Goal: Information Seeking & Learning: Learn about a topic

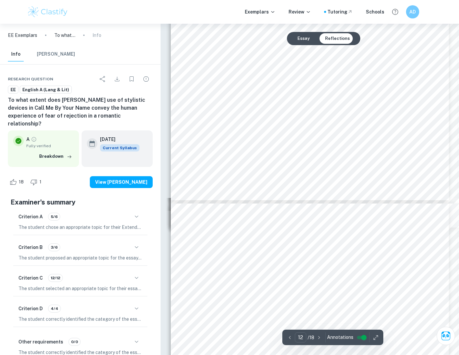
scroll to position [4637, 0]
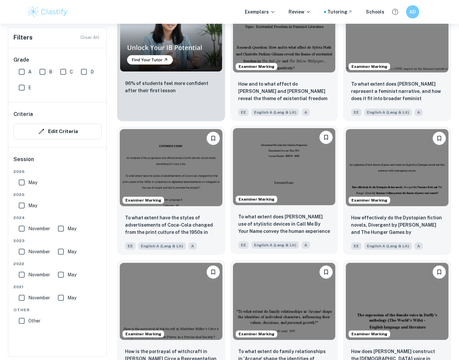
scroll to position [425, 0]
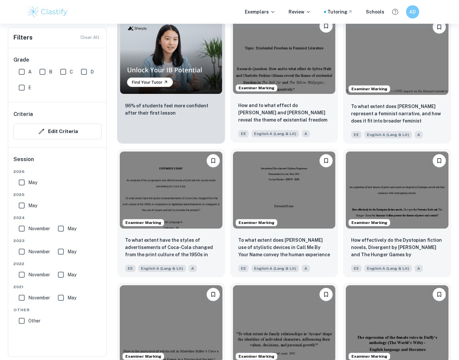
click at [293, 94] on div "Examiner Marking" at bounding box center [284, 55] width 108 height 82
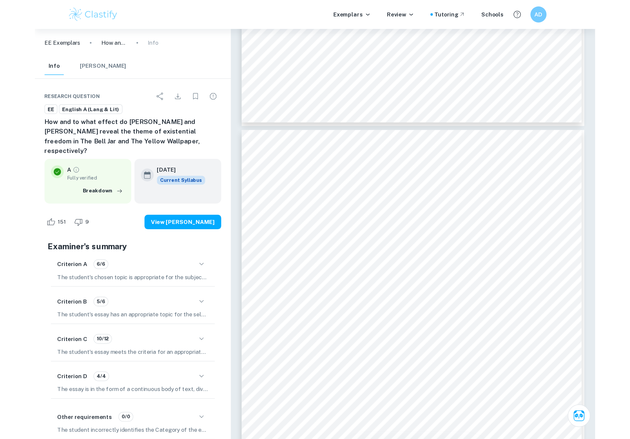
scroll to position [5036, 0]
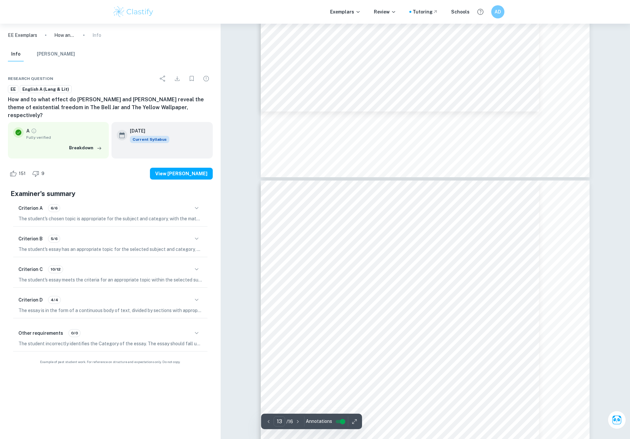
type input "12"
click at [180, 82] on icon "Download" at bounding box center [177, 79] width 8 height 8
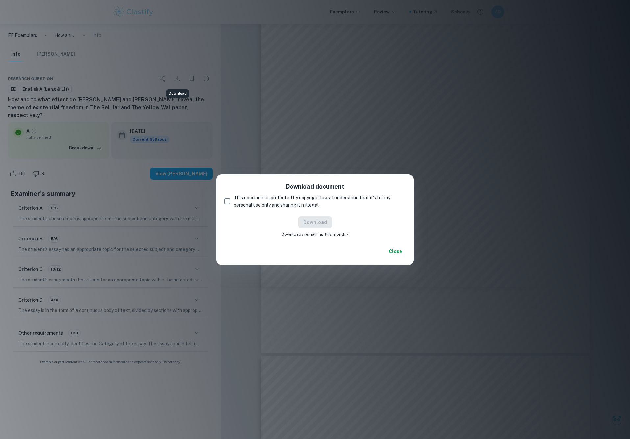
click at [292, 210] on div "Download document This document is protected by copyright laws. I understand th…" at bounding box center [315, 209] width 197 height 71
click at [294, 207] on span "This document is protected by copyright laws. I understand that it's for my per…" at bounding box center [317, 201] width 167 height 14
click at [234, 207] on input "This document is protected by copyright laws. I understand that it's for my per…" at bounding box center [227, 201] width 13 height 13
checkbox input "true"
click at [321, 223] on button "Download" at bounding box center [315, 223] width 34 height 12
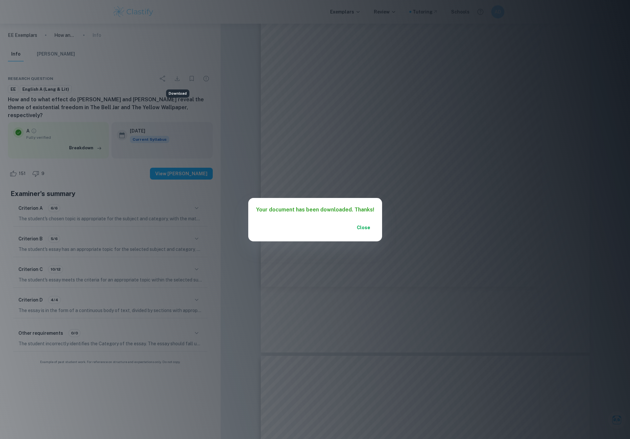
click at [363, 227] on button "Close" at bounding box center [363, 228] width 21 height 12
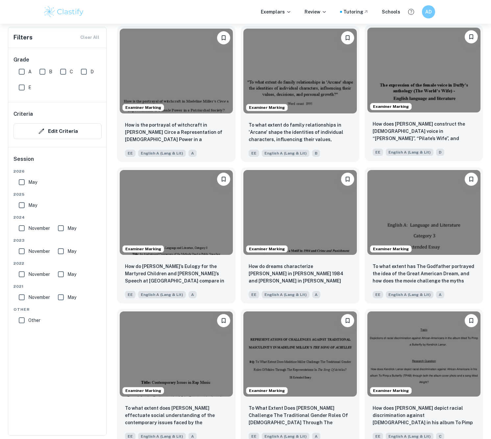
scroll to position [895, 0]
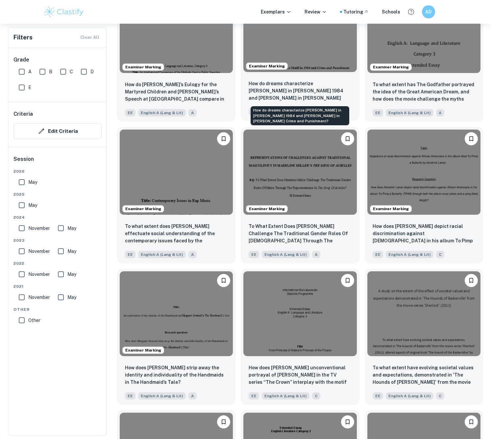
click at [347, 93] on p "How do dreams characterize [PERSON_NAME] in [PERSON_NAME] 1984 and [PERSON_NAME…" at bounding box center [300, 91] width 103 height 22
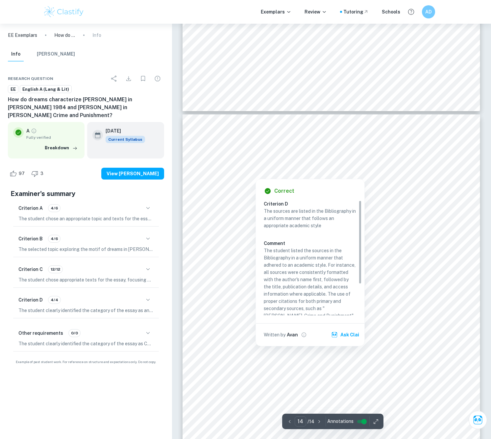
type input "13"
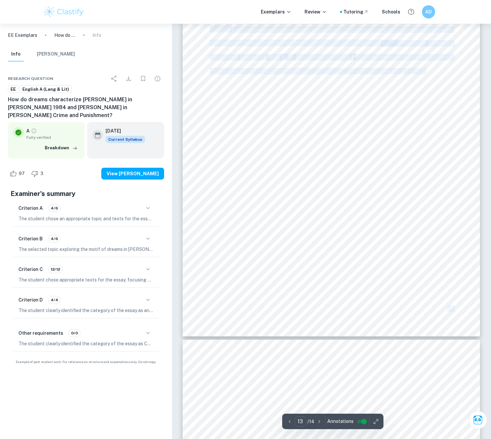
drag, startPoint x: 210, startPoint y: 89, endPoint x: 410, endPoint y: 285, distance: 279.5
click at [410, 285] on div "12 pursues rebellion in Part Two by committing Thoughtcrime and [PERSON_NAME]. …" at bounding box center [332, 126] width 298 height 421
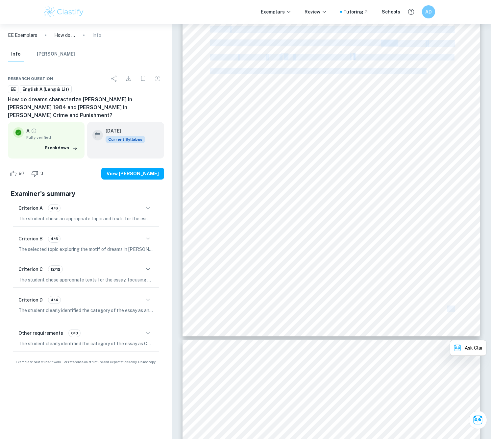
copy div "12 pursues rebellion in Part Two by committing Thoughtcrime and [PERSON_NAME]. …"
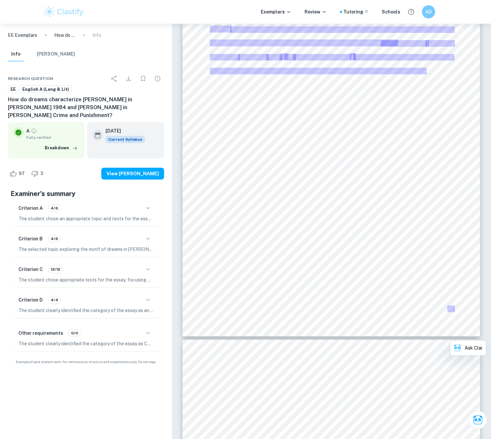
drag, startPoint x: 370, startPoint y: 149, endPoint x: 347, endPoint y: 267, distance: 120.2
click at [347, 267] on div at bounding box center [332, 126] width 298 height 421
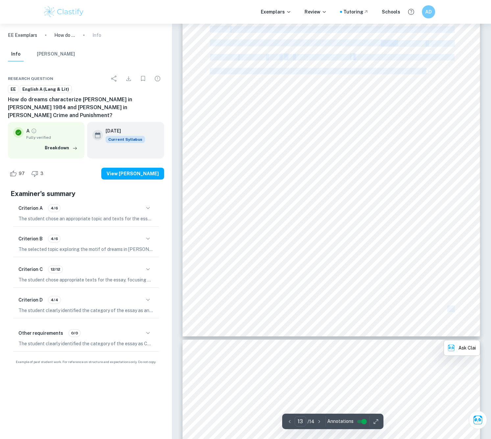
click at [376, 314] on div "12 pursues rebellion in Part Two by committing Thoughtcrime and [PERSON_NAME]. …" at bounding box center [332, 126] width 298 height 421
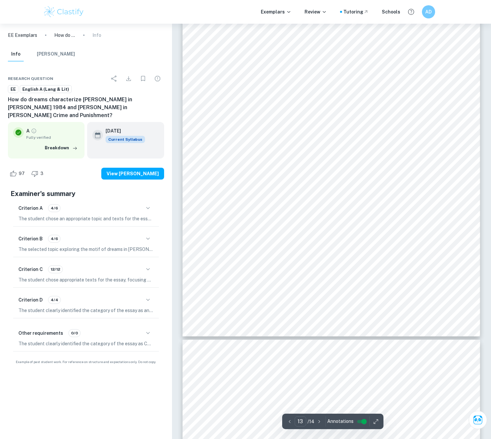
click at [267, 99] on div "12 pursues rebellion in Part Two by committing Thoughtcrime and [PERSON_NAME]. …" at bounding box center [332, 126] width 298 height 421
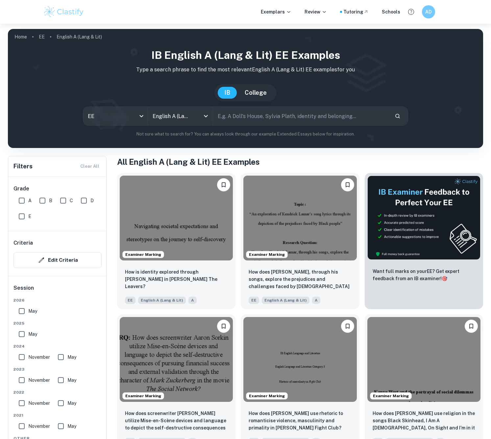
click at [15, 198] on input "A" at bounding box center [21, 200] width 13 height 13
checkbox input "true"
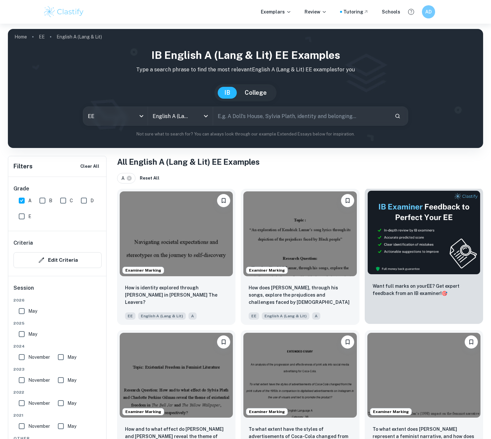
scroll to position [99, 0]
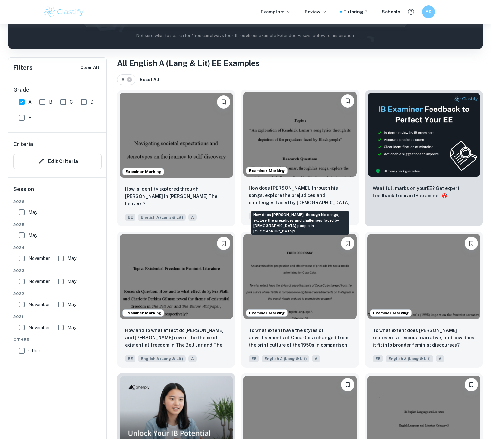
click at [318, 190] on p "How does [PERSON_NAME], through his songs, explore the prejudices and challenge…" at bounding box center [300, 196] width 103 height 22
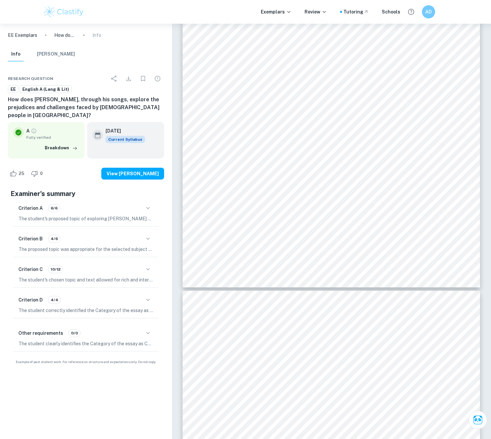
scroll to position [6105, 0]
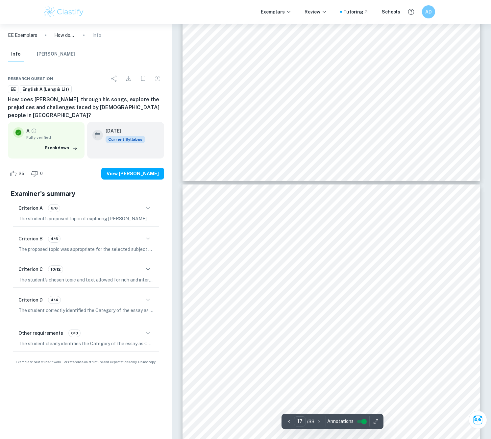
type input "16"
